Goal: Task Accomplishment & Management: Complete application form

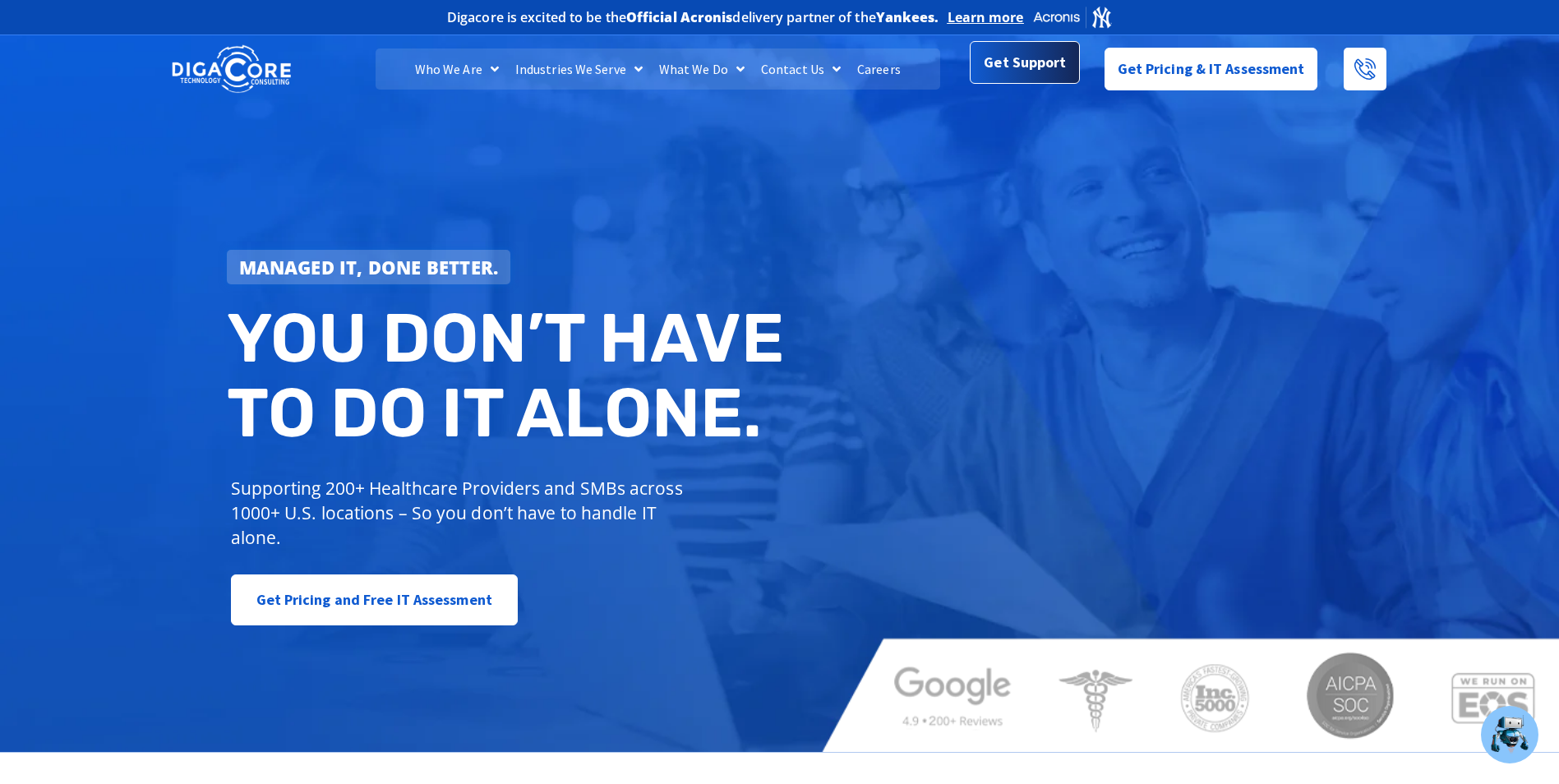
click at [1012, 51] on span "Get Support" at bounding box center [1024, 63] width 82 height 33
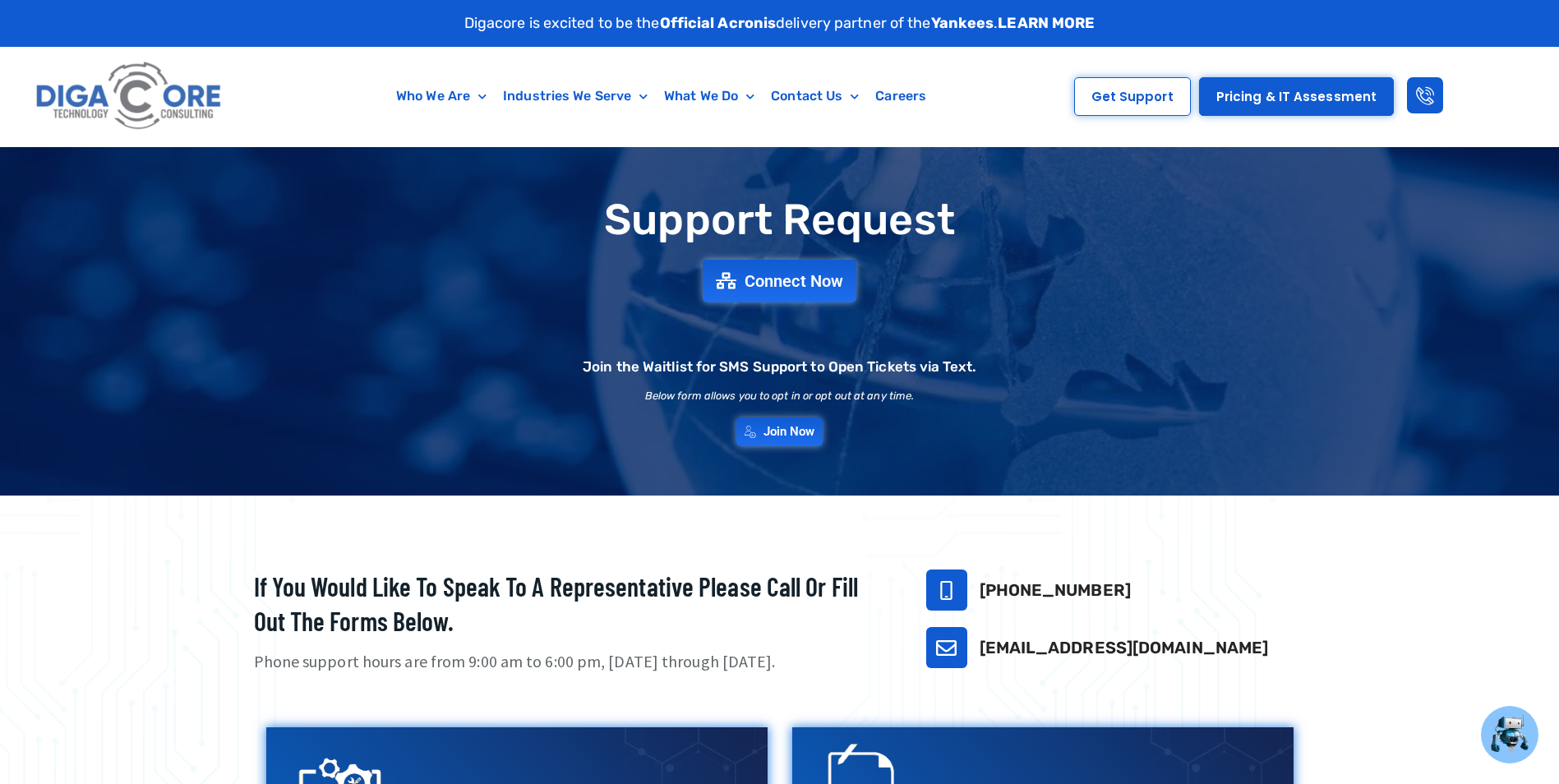
scroll to position [411, 0]
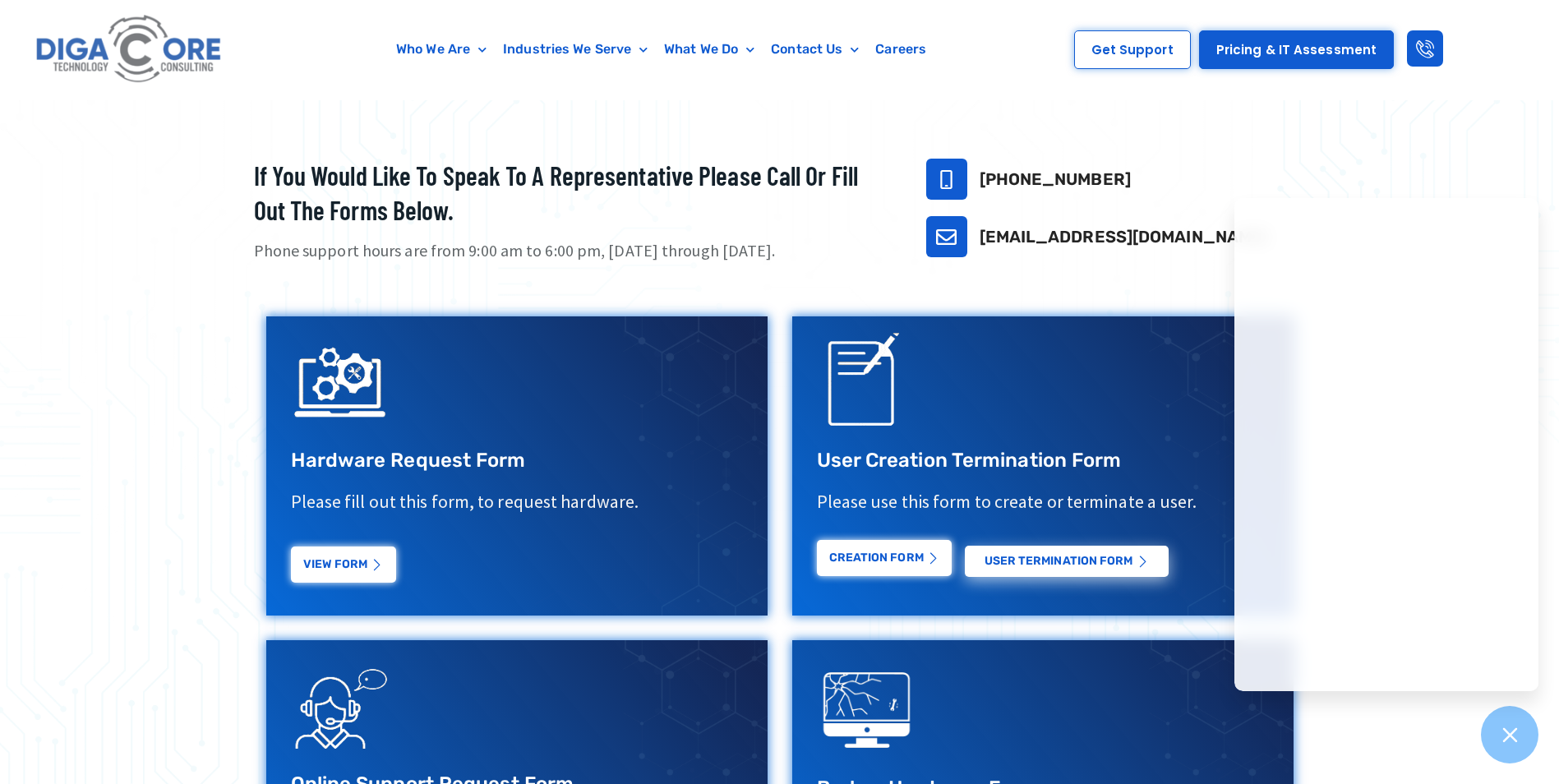
click at [882, 555] on link "Creation Form" at bounding box center [883, 558] width 135 height 36
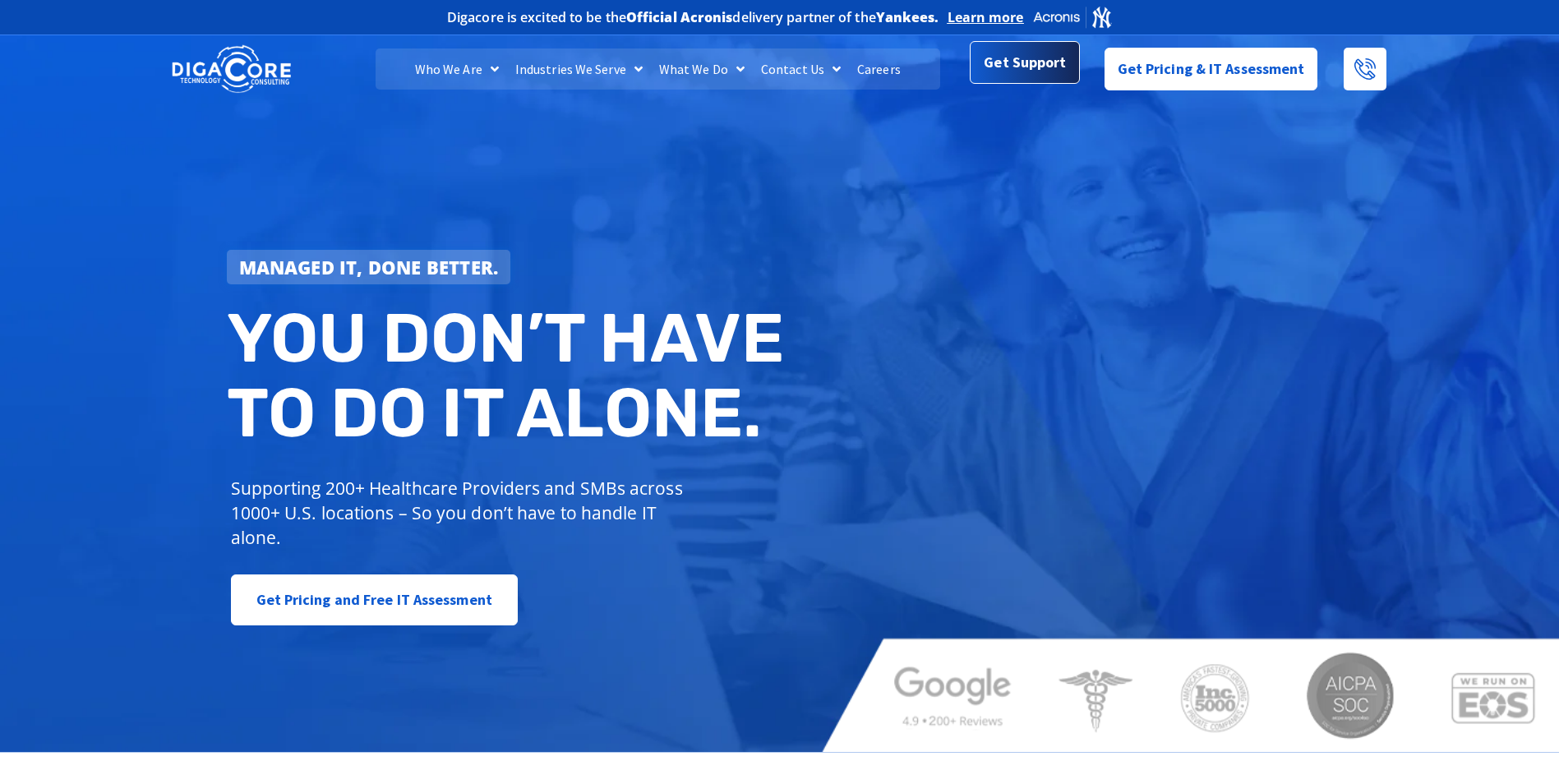
click at [1021, 50] on span "Get Support" at bounding box center [1024, 63] width 82 height 33
